Goal: Transaction & Acquisition: Purchase product/service

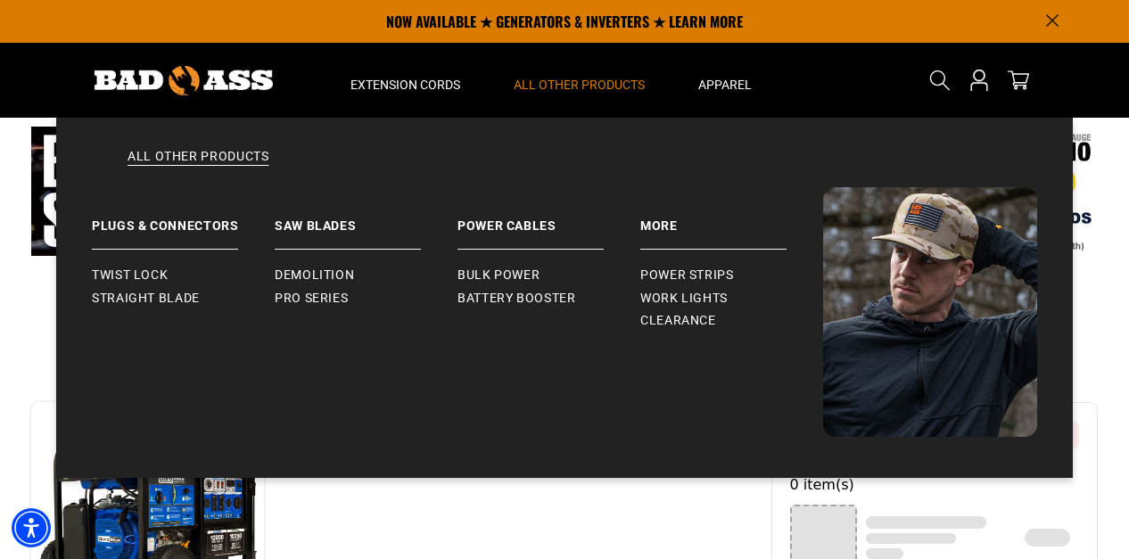
click at [553, 87] on span "All Other Products" at bounding box center [579, 85] width 131 height 16
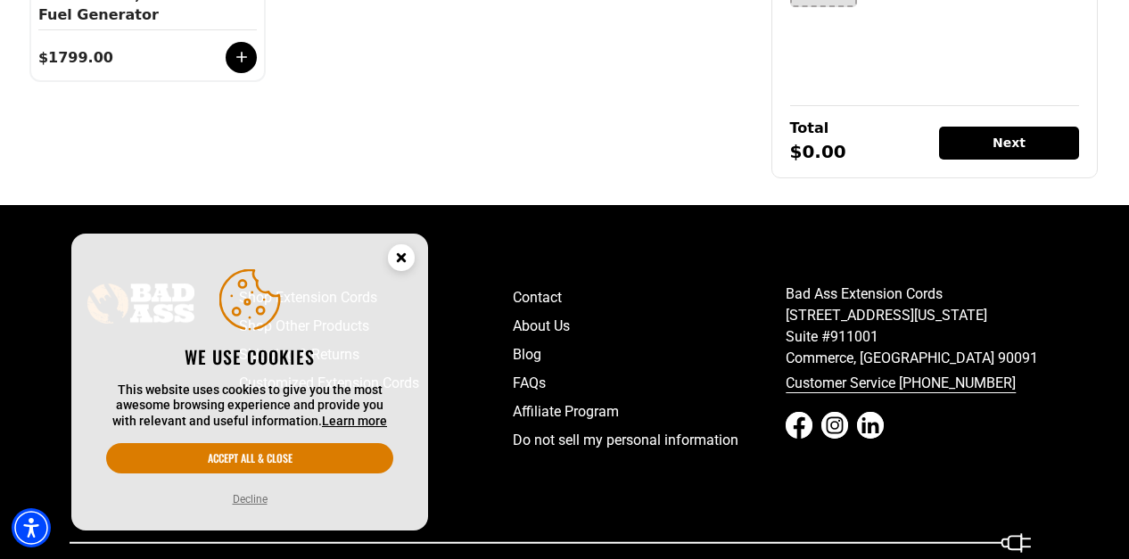
scroll to position [714, 0]
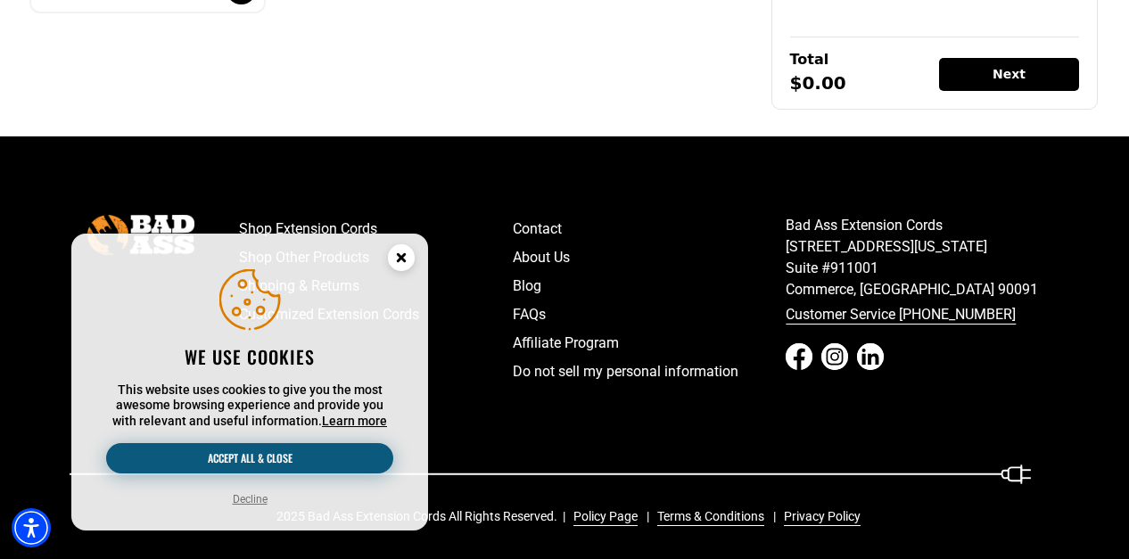
click at [269, 460] on button "Accept all & close" at bounding box center [249, 458] width 287 height 30
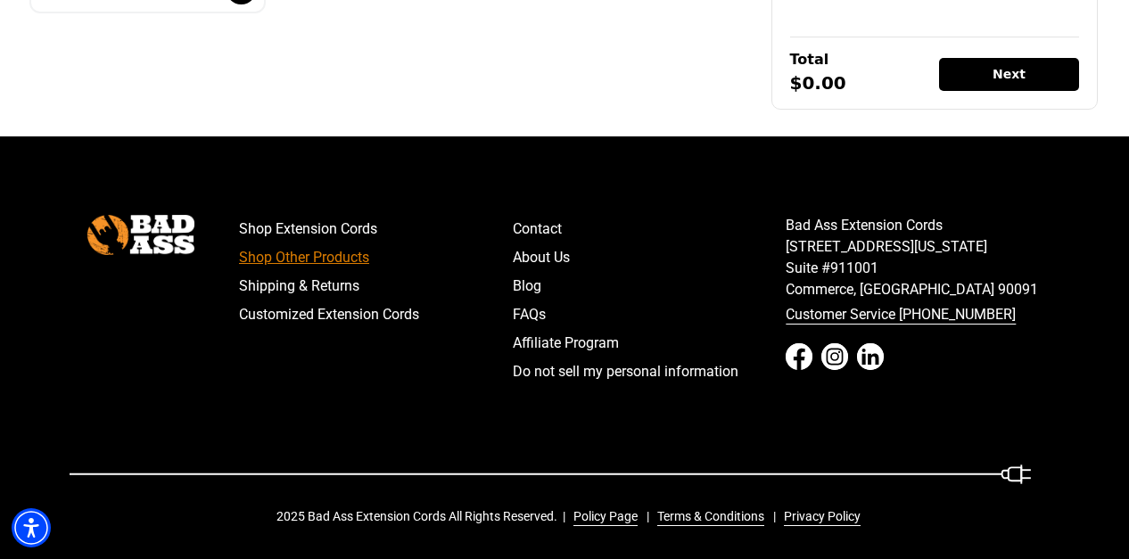
click at [354, 253] on link "Shop Other Products" at bounding box center [376, 258] width 274 height 29
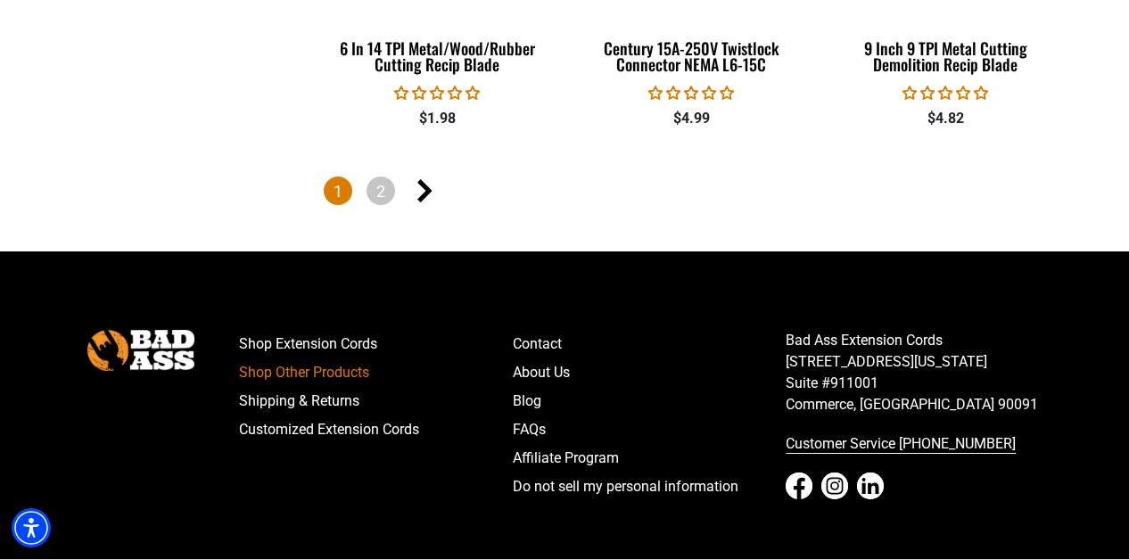
scroll to position [3915, 0]
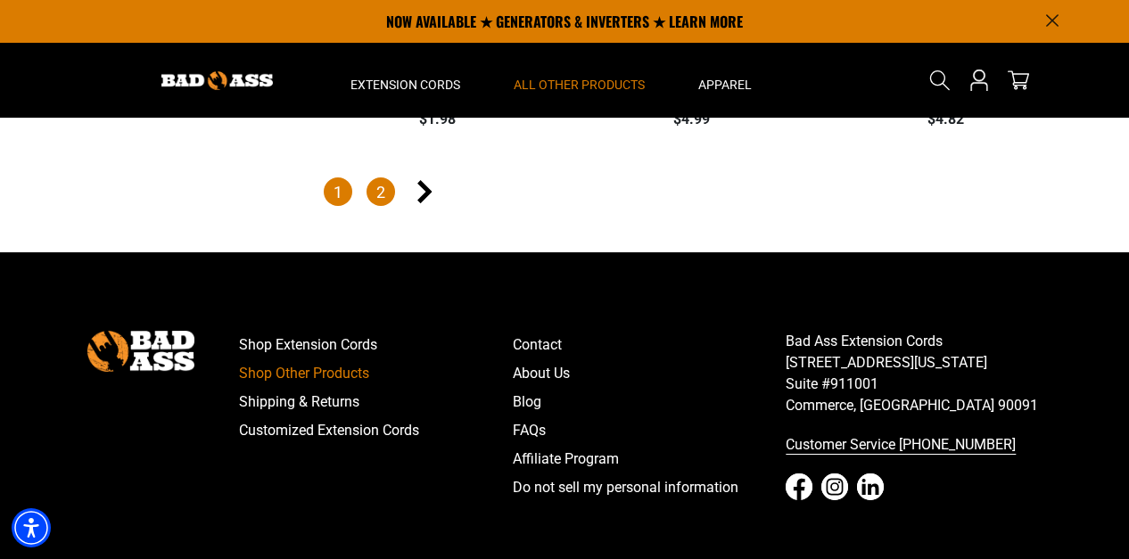
click at [378, 182] on link "2" at bounding box center [381, 192] width 29 height 29
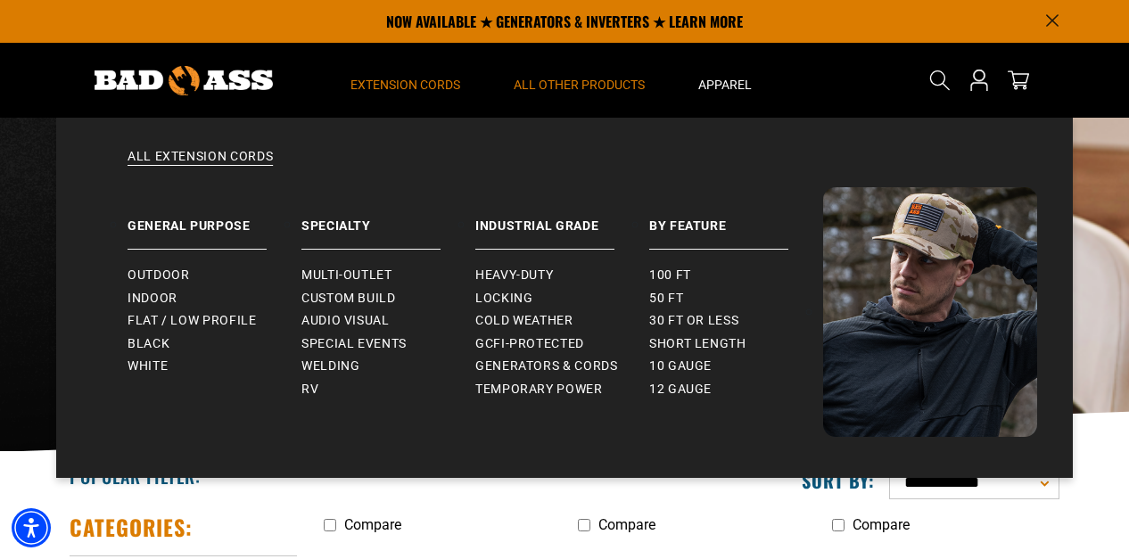
click at [387, 78] on span "Extension Cords" at bounding box center [406, 85] width 110 height 16
click at [228, 313] on link "Flat / Low Profile" at bounding box center [215, 321] width 174 height 23
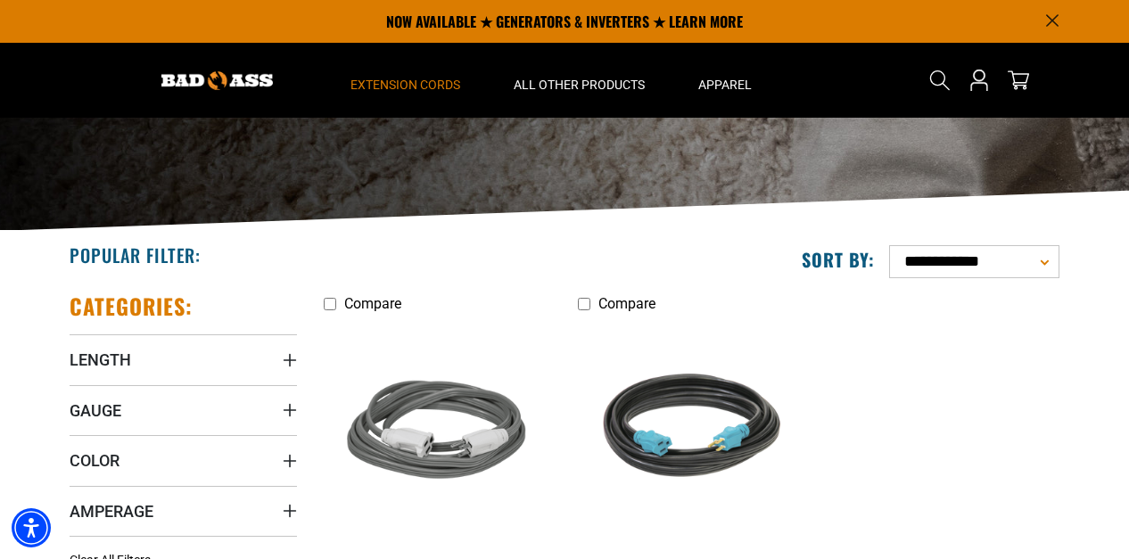
scroll to position [211, 0]
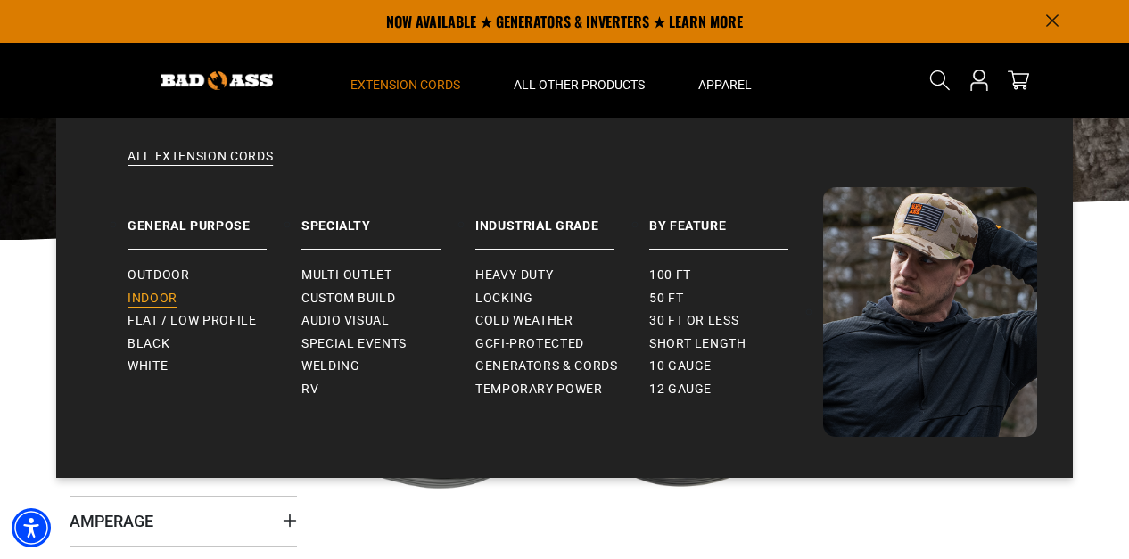
click at [163, 300] on span "Indoor" at bounding box center [153, 299] width 50 height 16
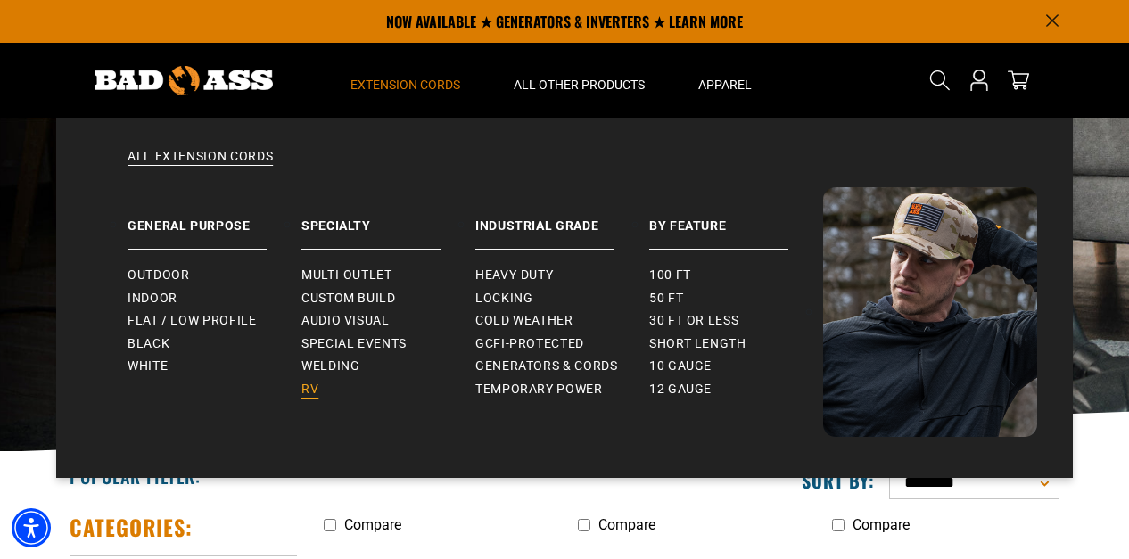
click at [310, 391] on span "RV" at bounding box center [310, 390] width 17 height 16
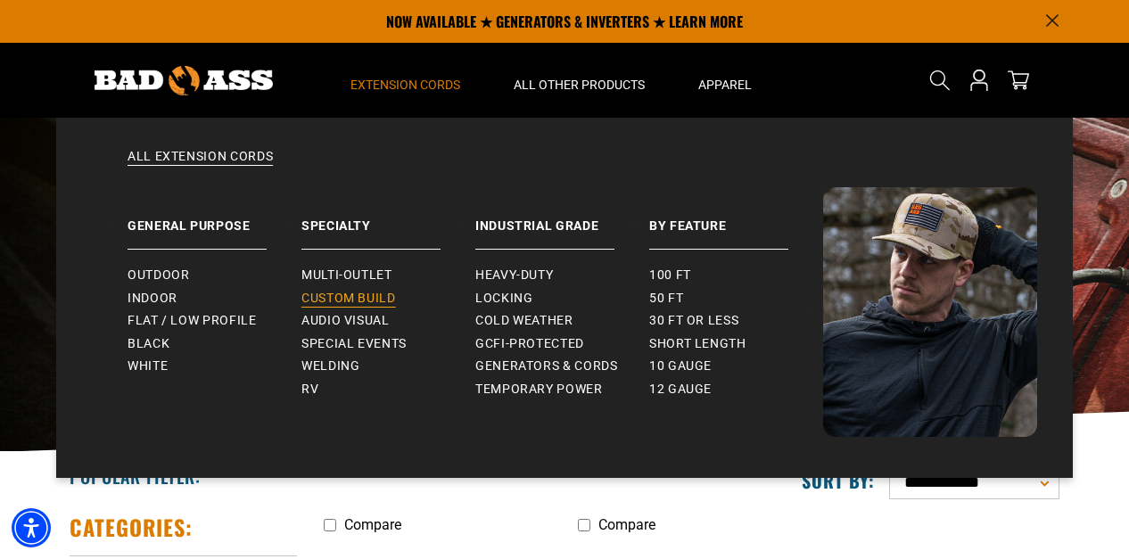
click at [369, 294] on span "Custom Build" at bounding box center [349, 299] width 95 height 16
click at [675, 325] on span "30 ft or less" at bounding box center [693, 321] width 89 height 16
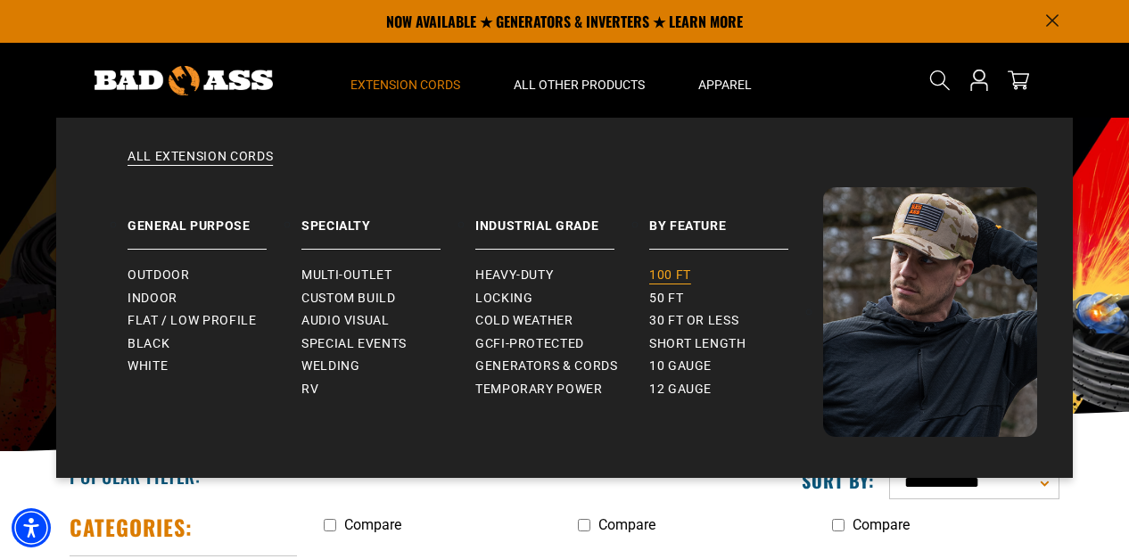
click at [667, 268] on span "100 ft" at bounding box center [670, 276] width 42 height 16
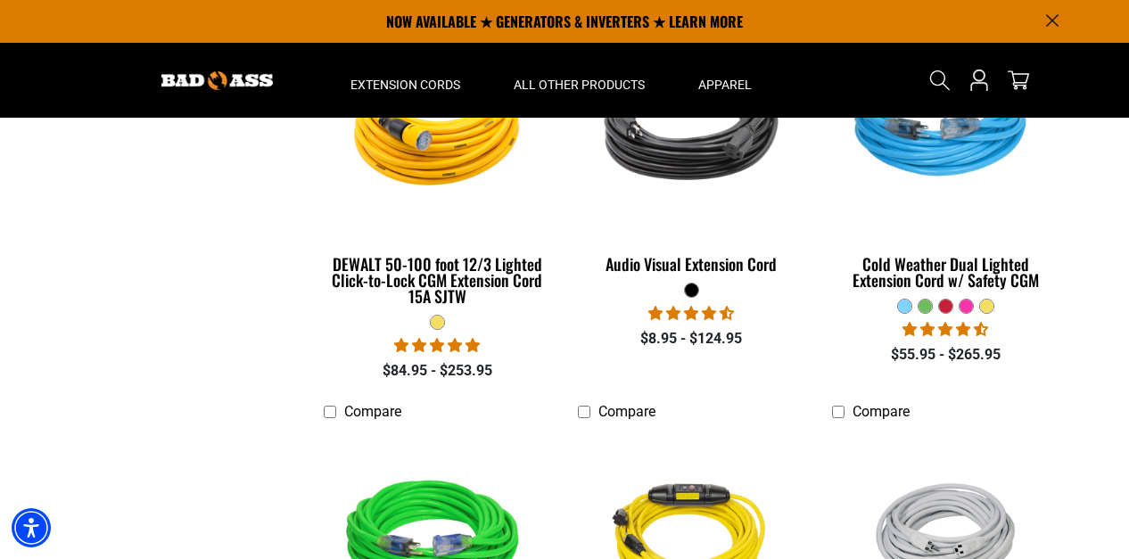
scroll to position [932, 0]
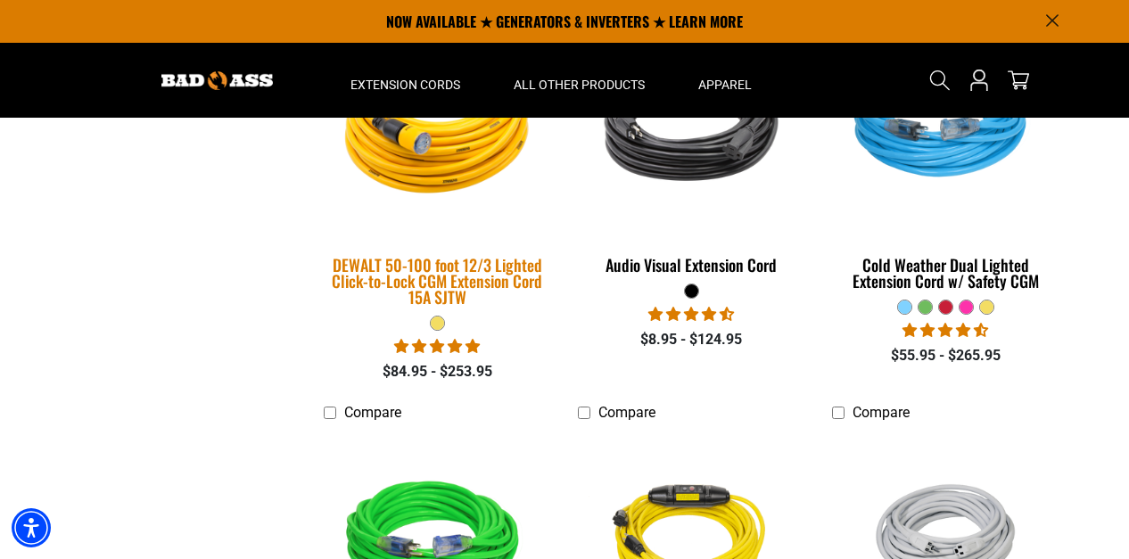
click at [451, 157] on img at bounding box center [438, 124] width 250 height 228
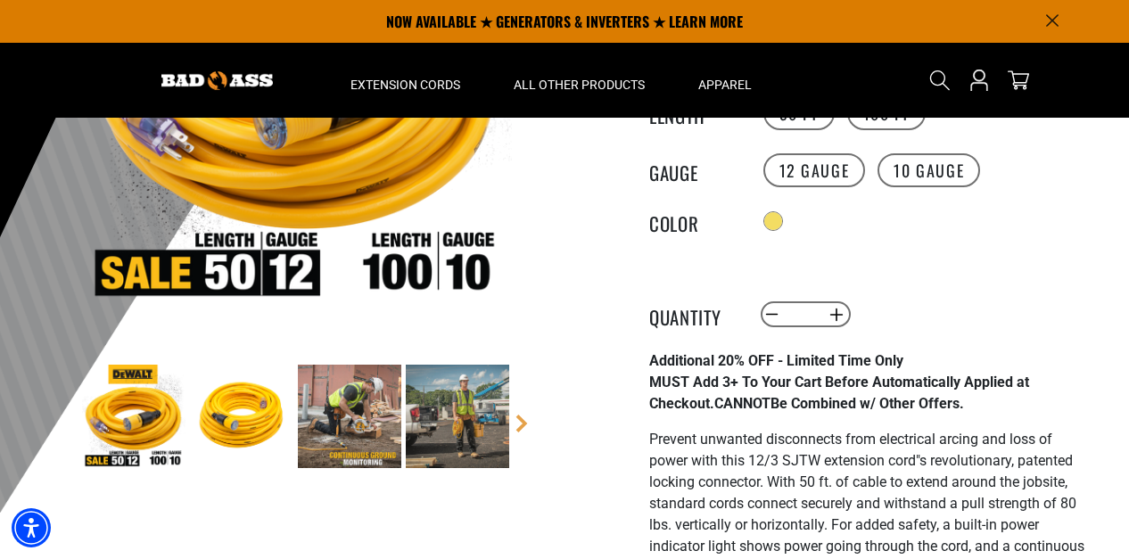
scroll to position [321, 0]
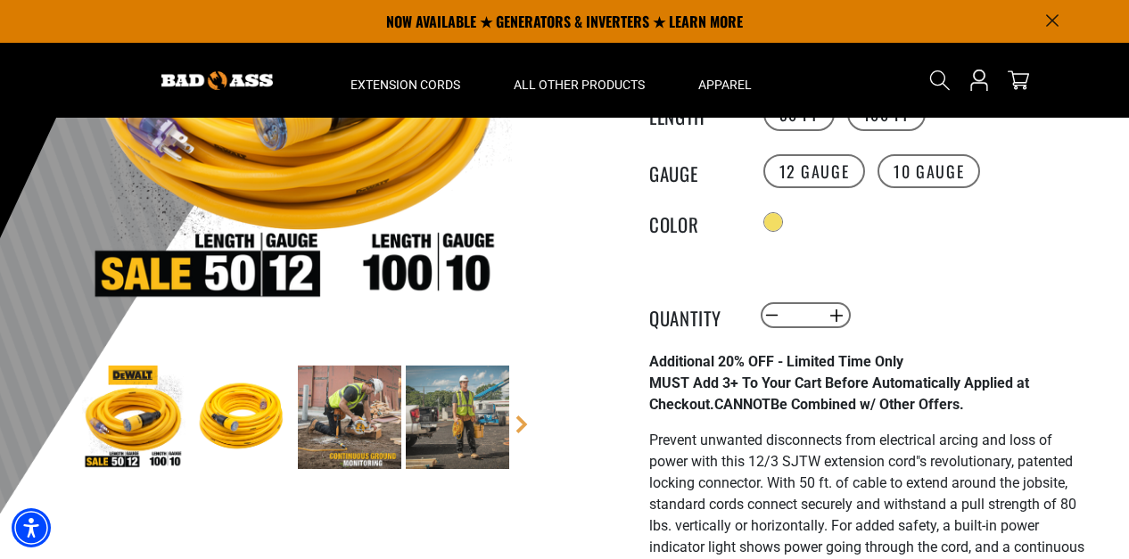
click at [242, 431] on img at bounding box center [241, 417] width 103 height 103
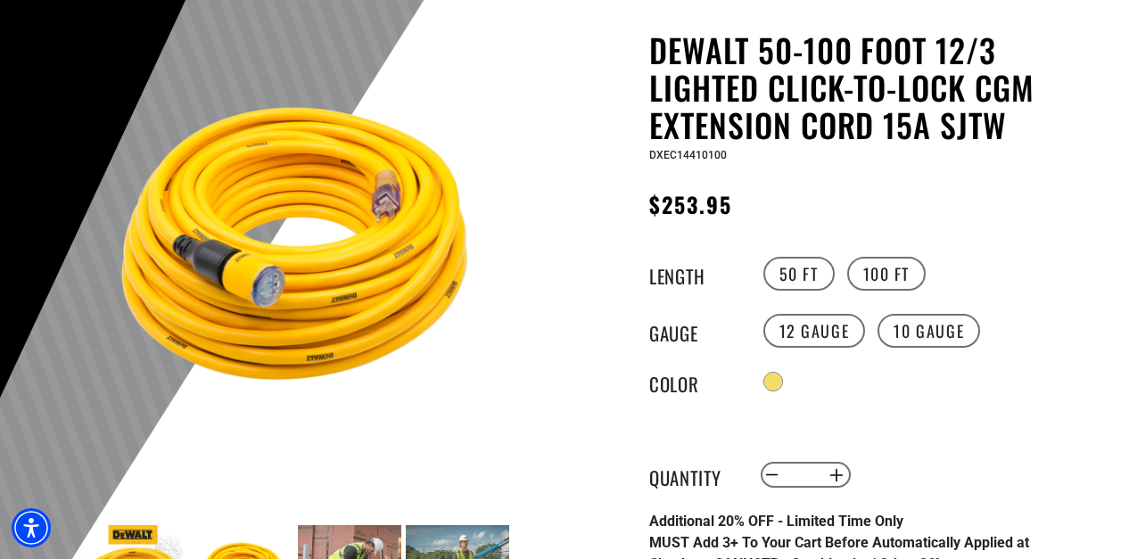
scroll to position [246, 0]
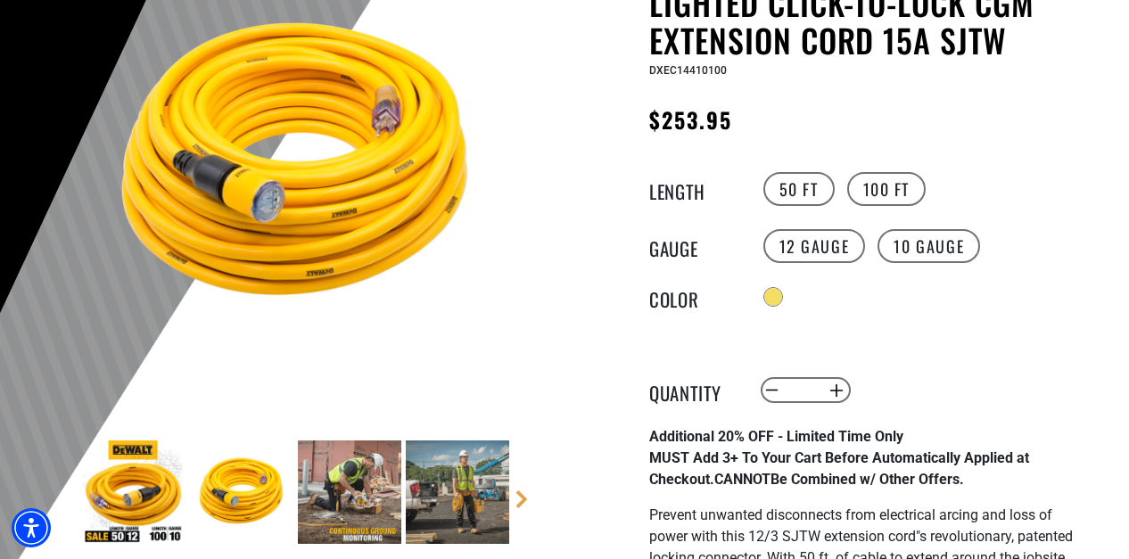
click at [368, 465] on img at bounding box center [349, 492] width 103 height 103
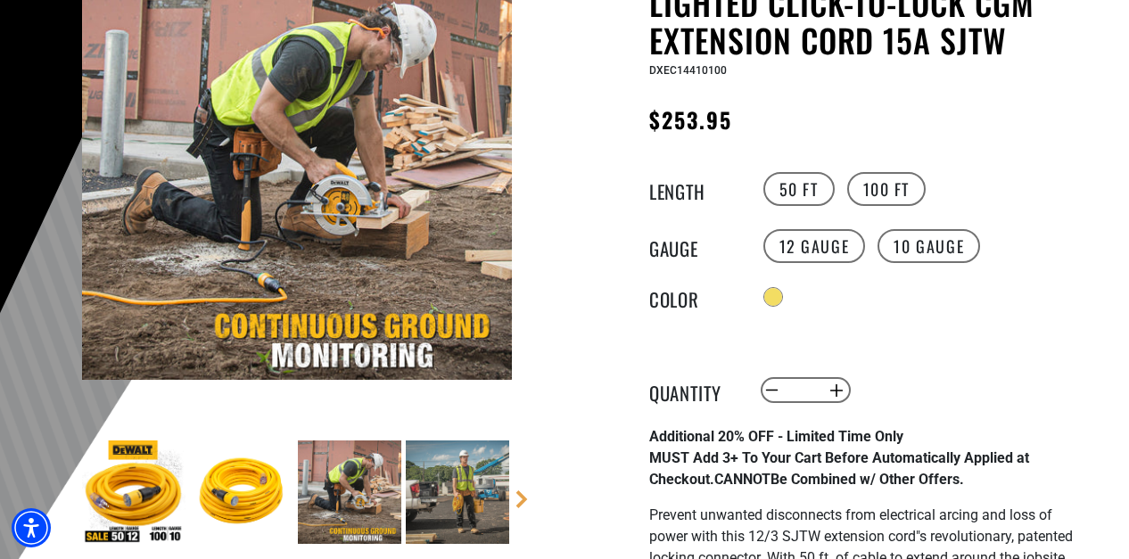
click at [461, 508] on img at bounding box center [457, 492] width 103 height 103
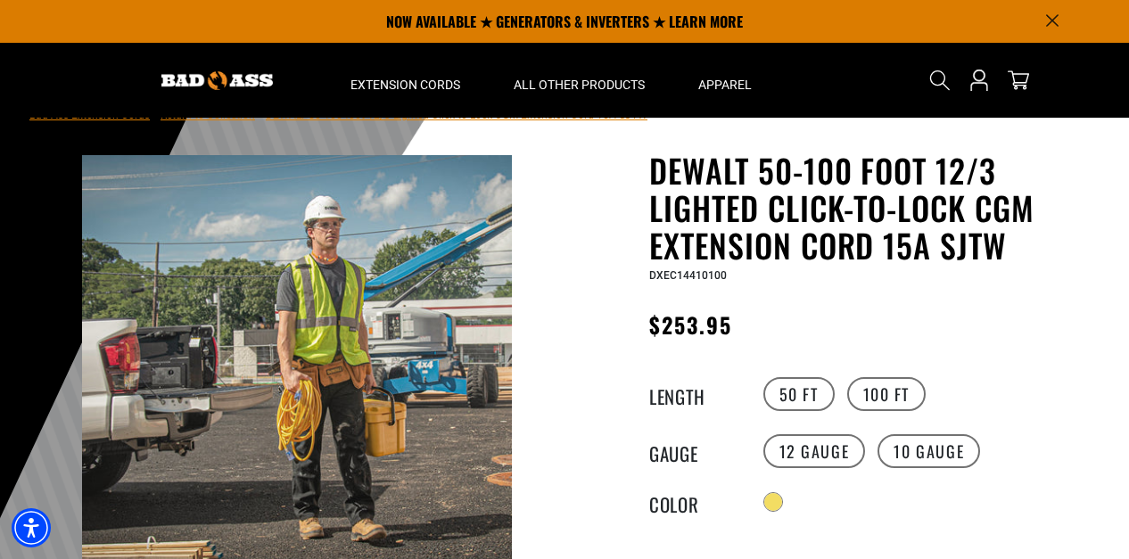
scroll to position [23, 0]
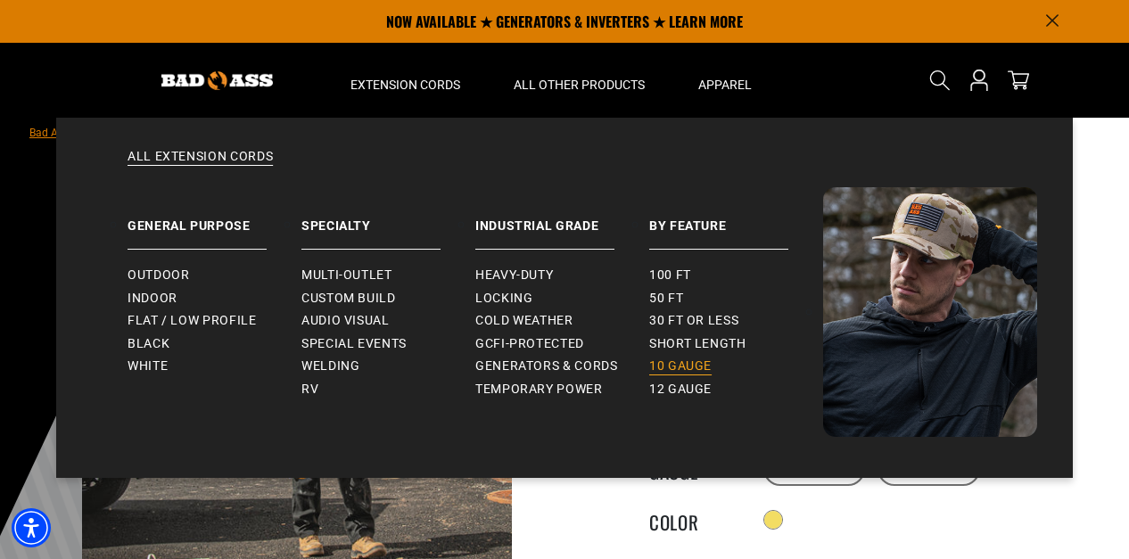
click at [690, 366] on span "10 gauge" at bounding box center [680, 367] width 62 height 16
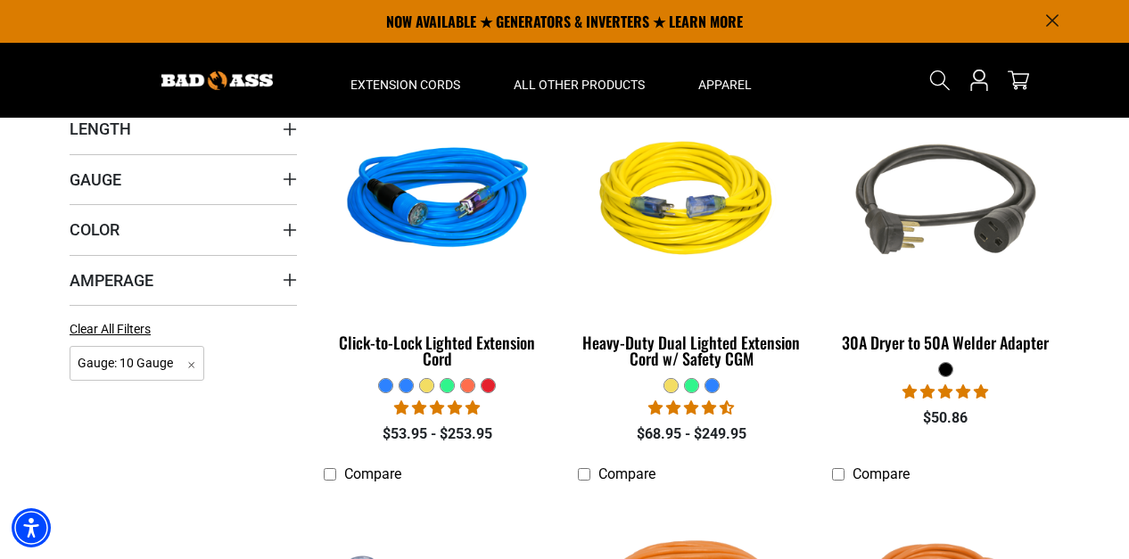
scroll to position [316, 0]
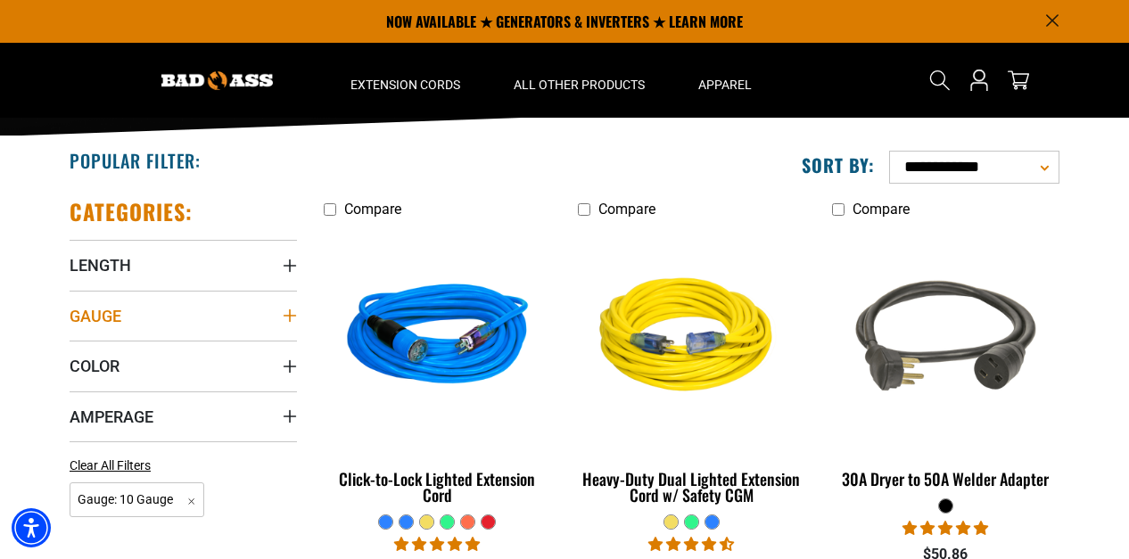
click at [287, 316] on icon "Gauge" at bounding box center [290, 316] width 12 height 12
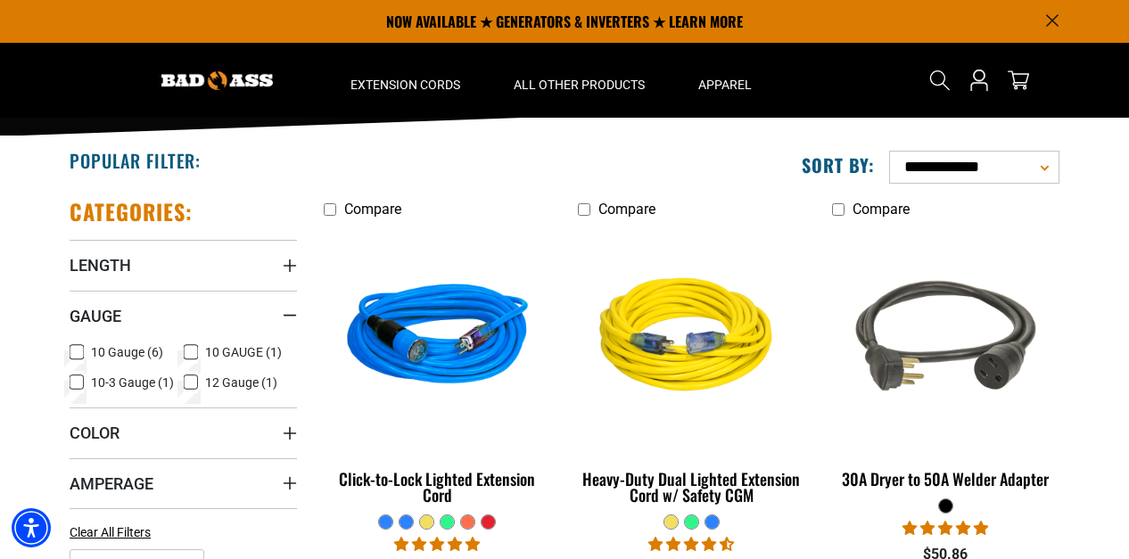
click at [88, 383] on label "10-3 Gauge (1) 10-3 Gauge (1 product)" at bounding box center [127, 382] width 114 height 23
click at [79, 355] on icon at bounding box center [76, 353] width 11 height 10
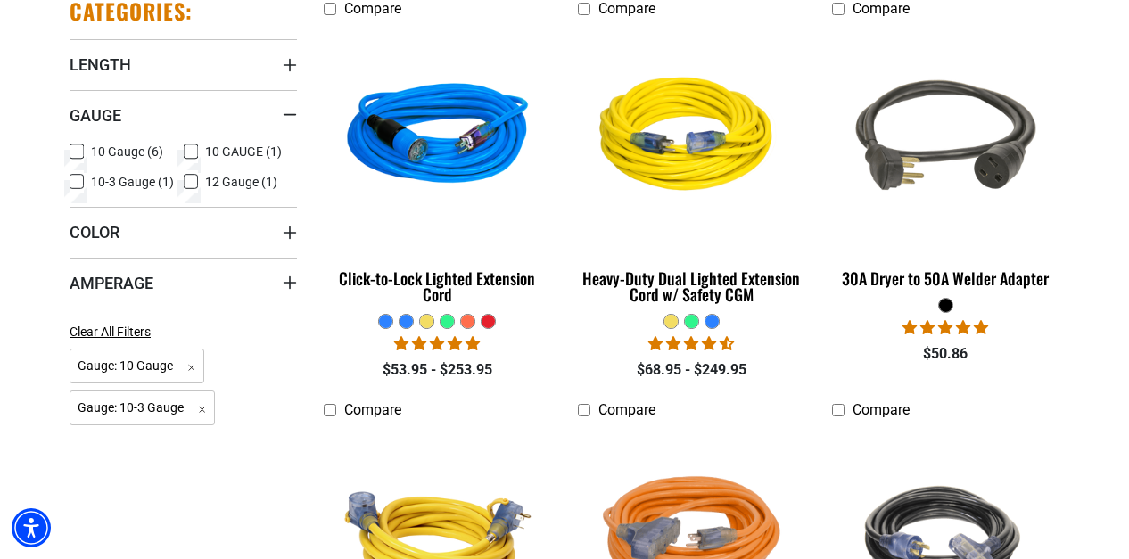
scroll to position [524, 0]
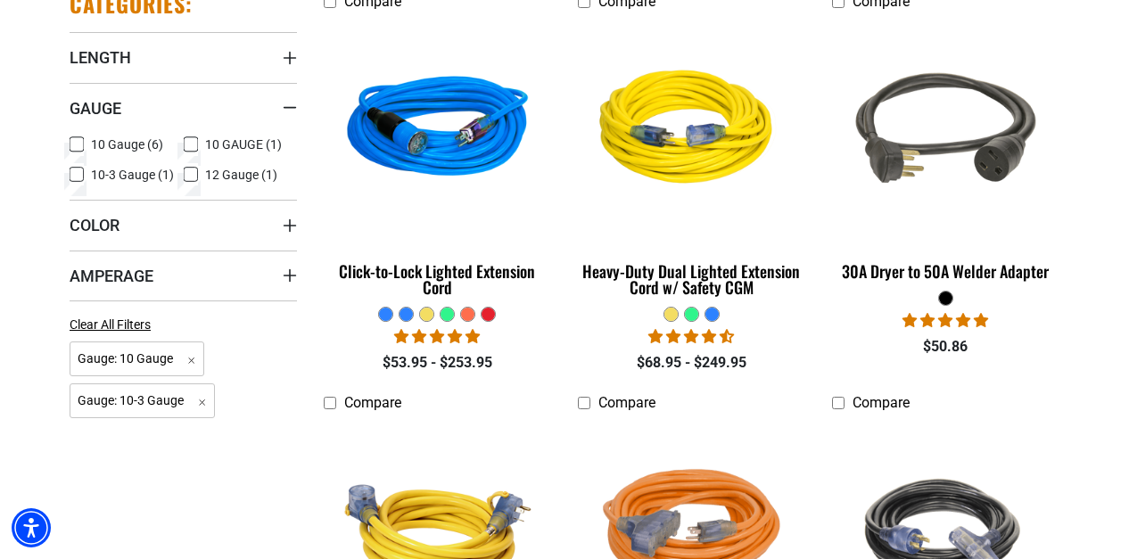
click at [248, 149] on span "10 GAUGE (1)" at bounding box center [243, 144] width 77 height 12
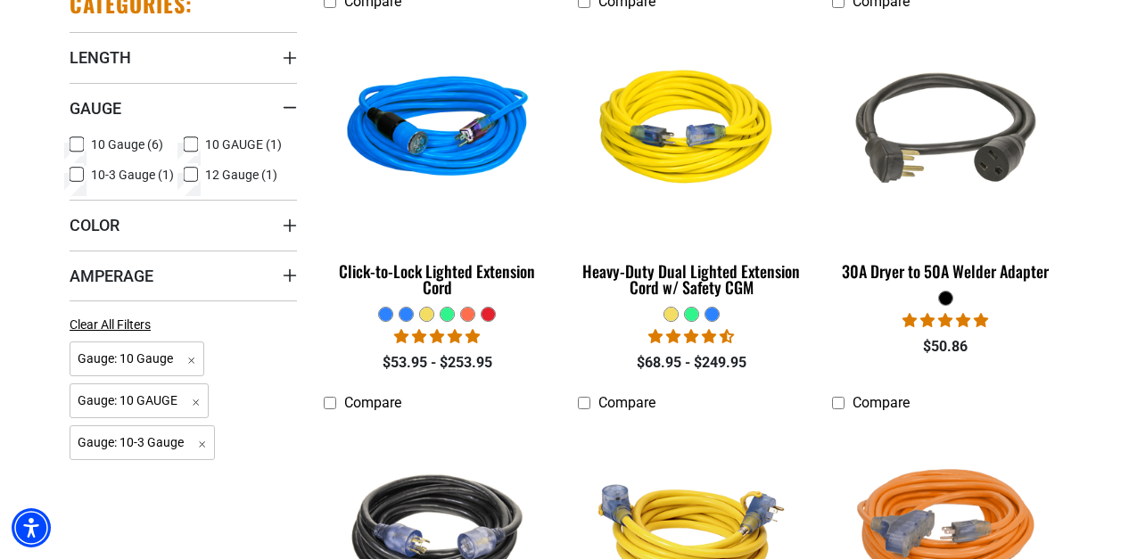
click at [86, 179] on label "10-3 Gauge (1) 10-3 Gauge (1 product)" at bounding box center [127, 174] width 114 height 23
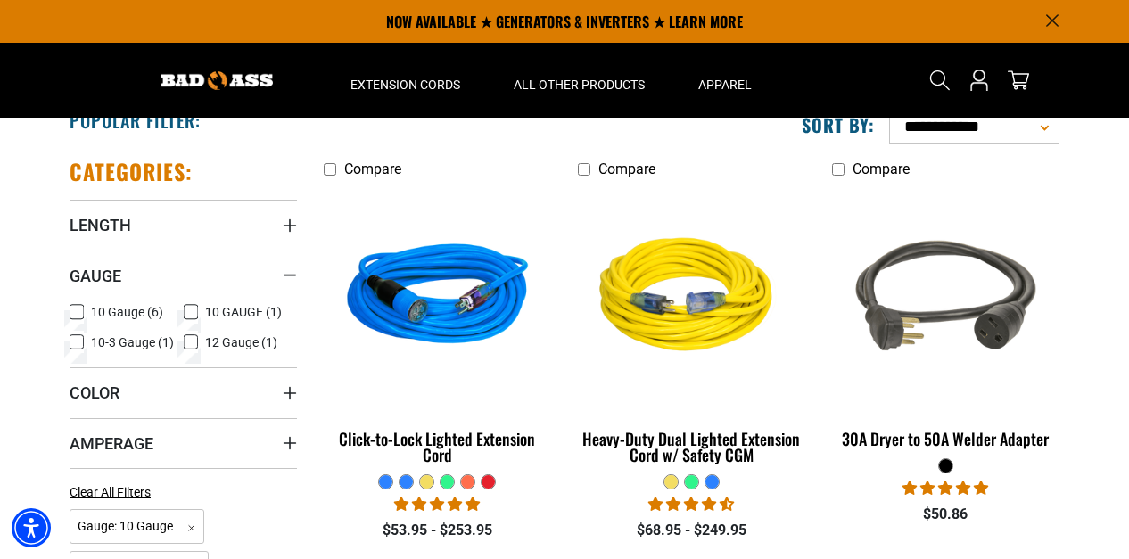
scroll to position [327, 0]
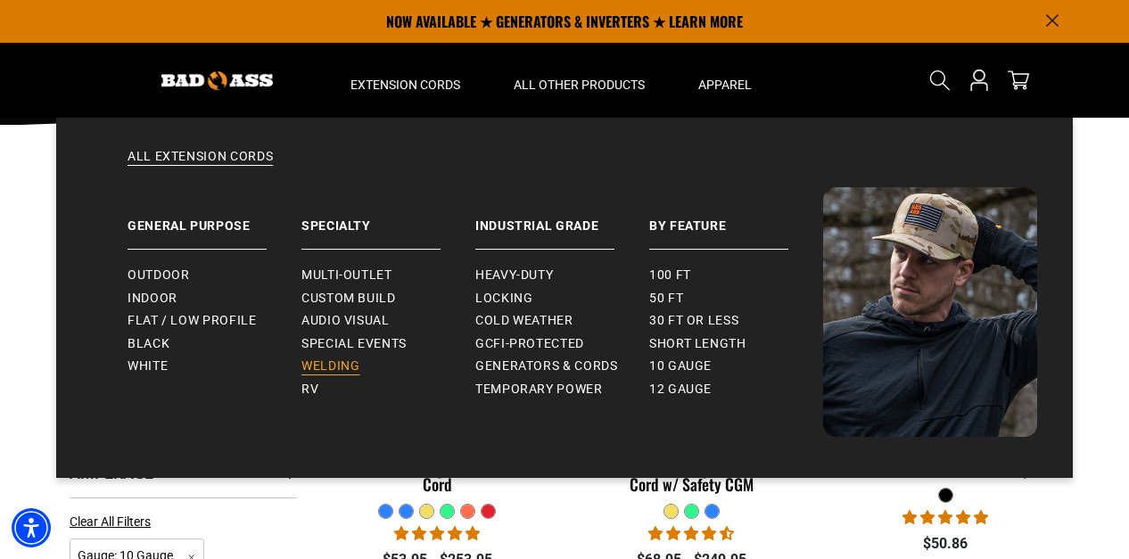
click at [343, 370] on span "Welding" at bounding box center [331, 367] width 58 height 16
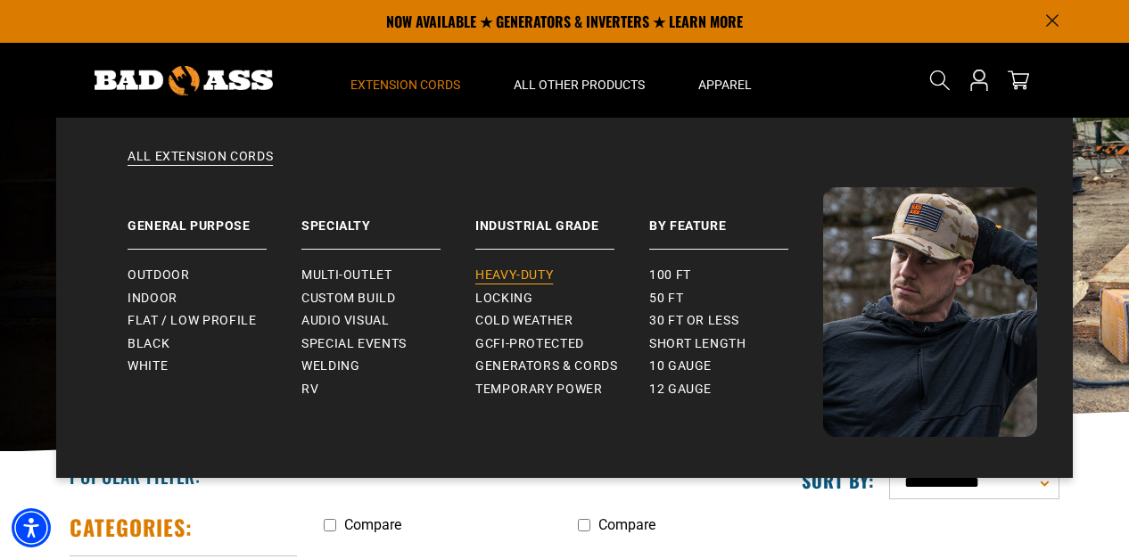
click at [503, 272] on span "Heavy-Duty" at bounding box center [515, 276] width 78 height 16
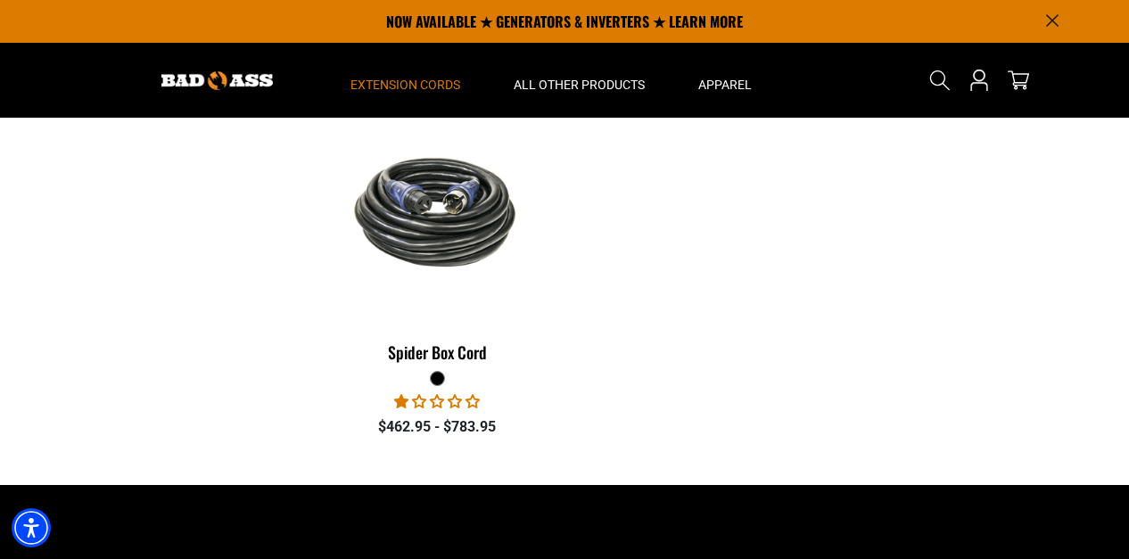
scroll to position [1326, 0]
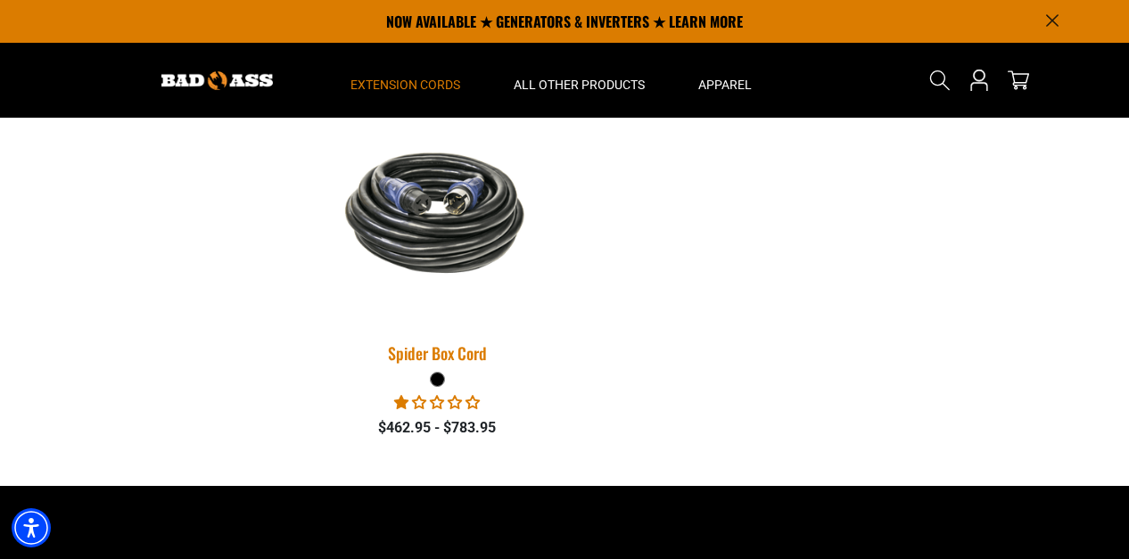
click at [456, 220] on img at bounding box center [438, 213] width 250 height 153
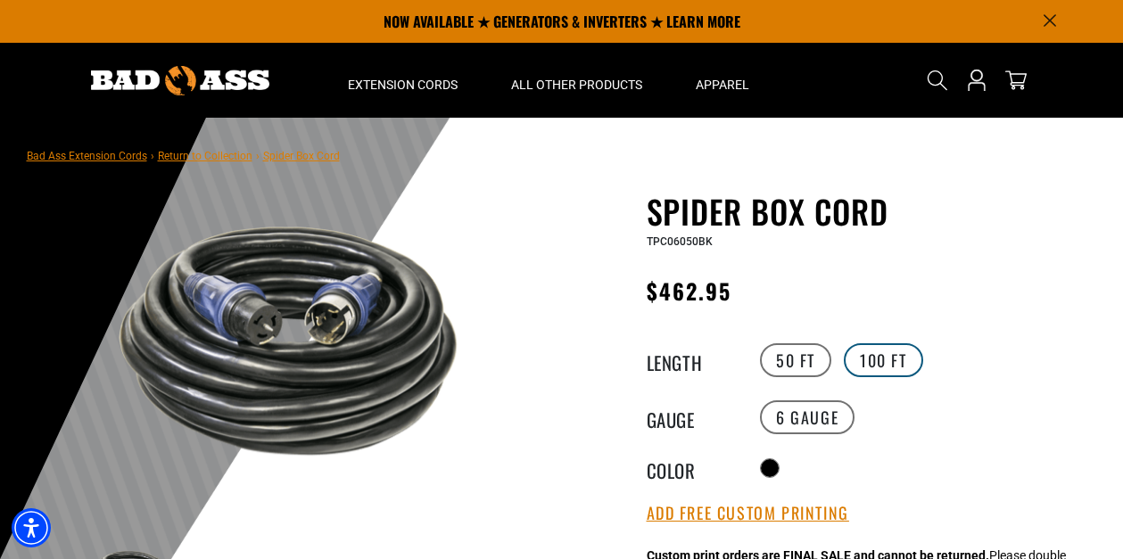
click at [901, 369] on label "100 FT" at bounding box center [883, 360] width 79 height 34
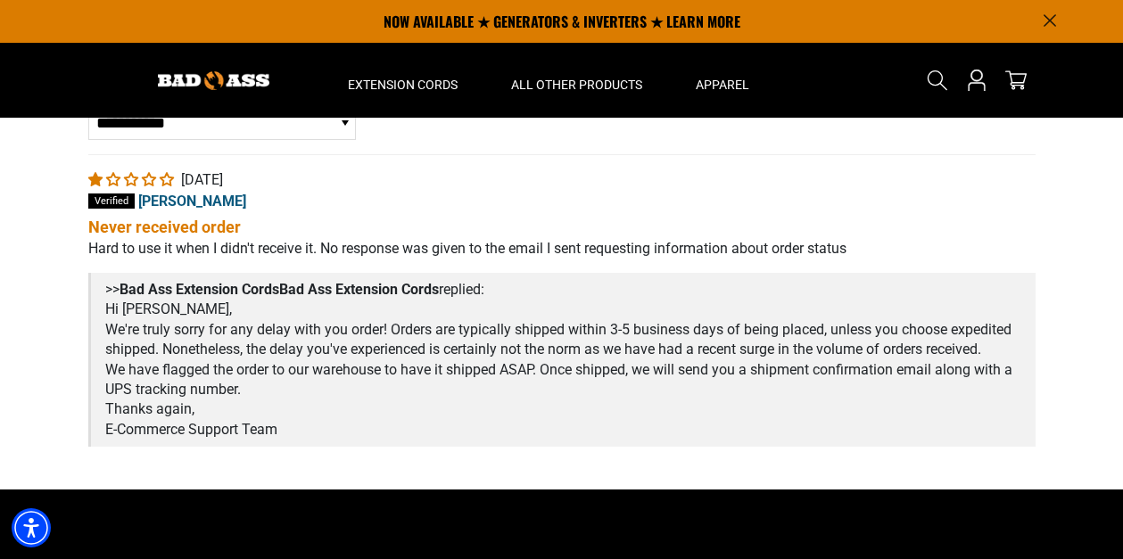
scroll to position [3363, 0]
